Goal: Share content

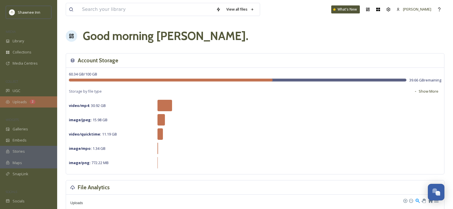
click at [19, 100] on span "Uploads" at bounding box center [20, 101] width 14 height 5
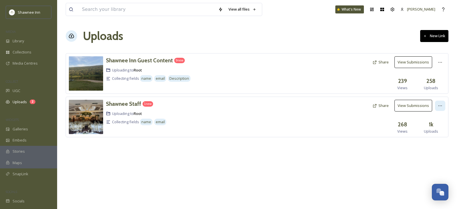
click at [437, 103] on div at bounding box center [440, 106] width 10 height 10
click at [381, 104] on button "Share" at bounding box center [380, 105] width 22 height 11
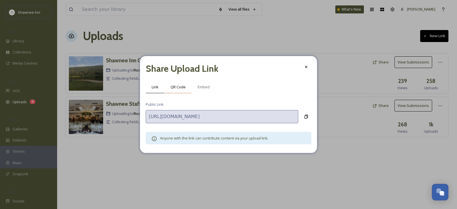
click at [178, 88] on span "QR Code" at bounding box center [177, 86] width 15 height 5
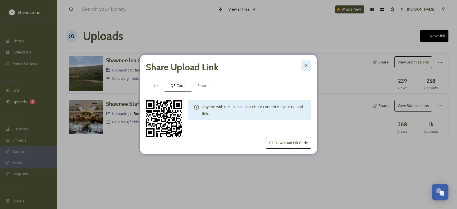
click at [304, 68] on div at bounding box center [306, 65] width 10 height 10
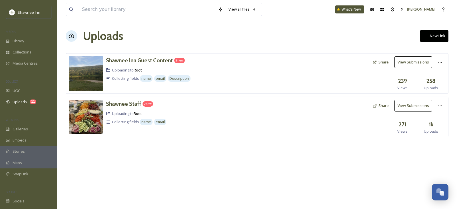
click at [409, 106] on button "View Submissions" at bounding box center [413, 106] width 38 height 12
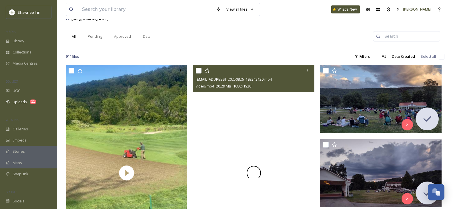
scroll to position [86, 0]
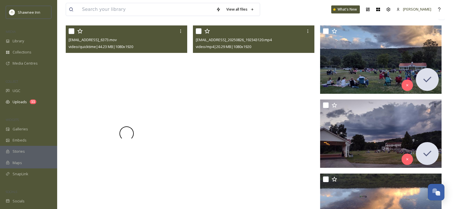
click at [138, 104] on div at bounding box center [126, 133] width 121 height 216
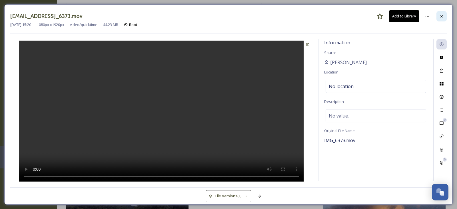
click at [442, 16] on icon at bounding box center [441, 16] width 2 height 2
